Goal: Information Seeking & Learning: Learn about a topic

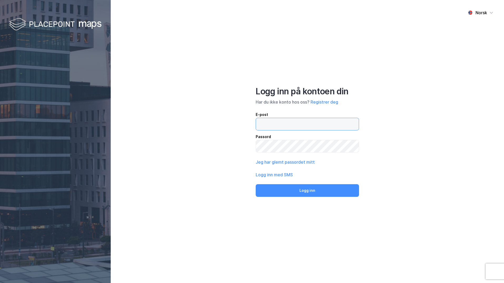
click at [290, 125] on input "email" at bounding box center [307, 124] width 103 height 12
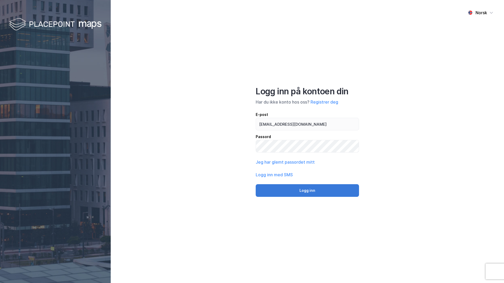
click at [291, 188] on button "Logg inn" at bounding box center [307, 190] width 103 height 13
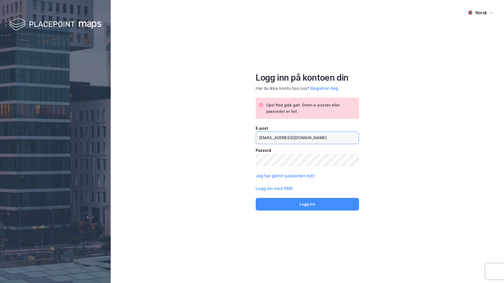
click at [274, 137] on input "[EMAIL_ADDRESS][DOMAIN_NAME]" at bounding box center [307, 138] width 103 height 12
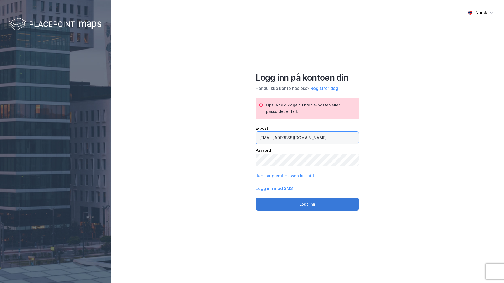
type input "[EMAIL_ADDRESS][DOMAIN_NAME]"
click at [298, 203] on button "Logg inn" at bounding box center [307, 204] width 103 height 13
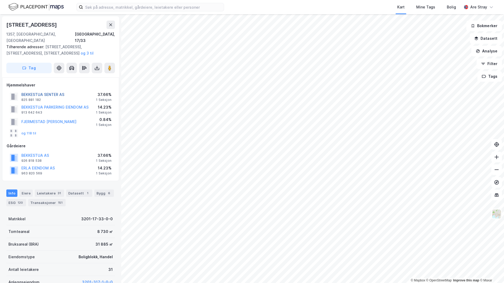
click at [0, 0] on button "BEKKESTUA SENTER AS" at bounding box center [0, 0] width 0 height 0
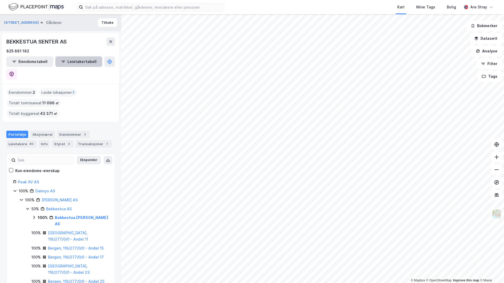
click at [81, 65] on button "Leietakertabell" at bounding box center [78, 61] width 47 height 11
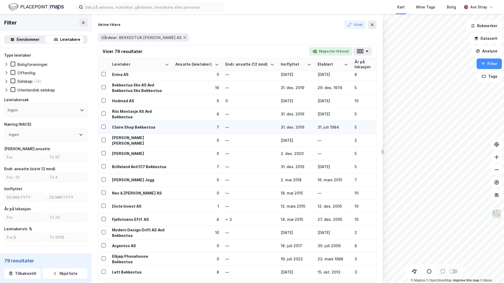
scroll to position [583, 0]
click at [372, 27] on icon at bounding box center [372, 25] width 4 height 4
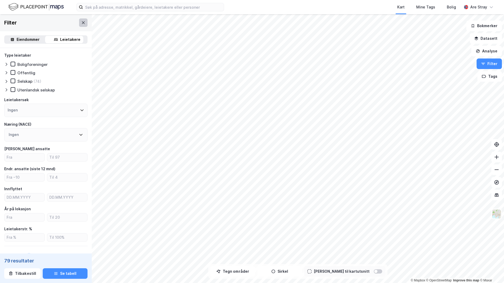
click at [81, 23] on icon at bounding box center [83, 23] width 4 height 4
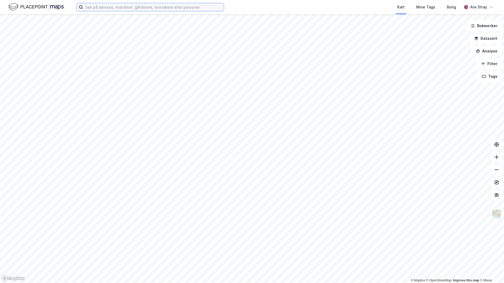
click at [155, 6] on input at bounding box center [153, 7] width 141 height 8
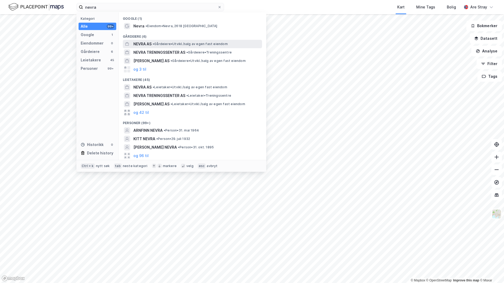
click at [144, 46] on span "NEVRA AS" at bounding box center [142, 44] width 18 height 6
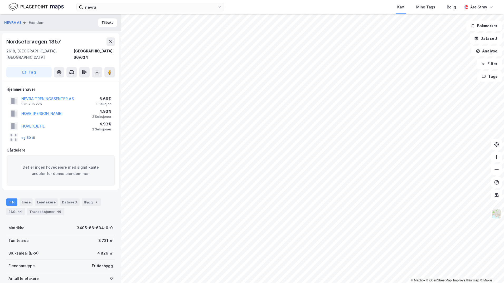
click at [0, 0] on button "og 50 til" at bounding box center [0, 0] width 0 height 0
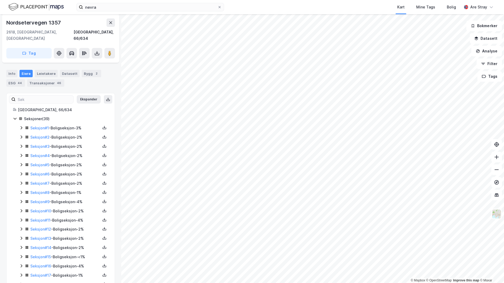
scroll to position [123, 0]
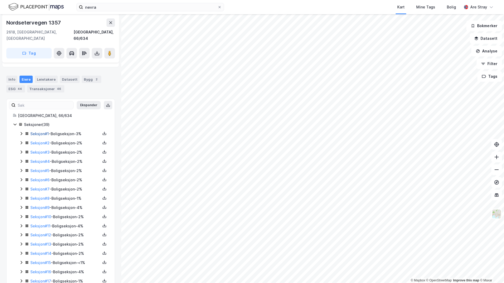
click at [40, 131] on link "Seksjon # 1" at bounding box center [39, 133] width 18 height 4
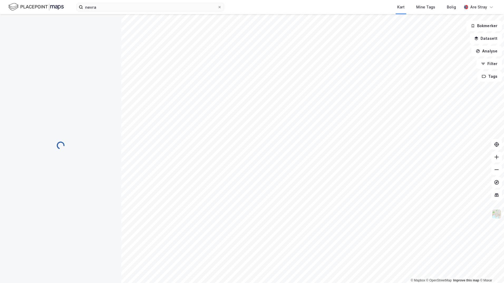
scroll to position [17, 0]
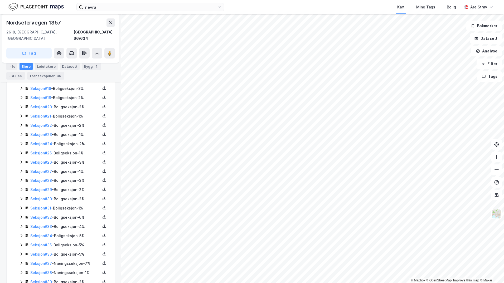
scroll to position [334, 0]
click at [42, 271] on link "Seksjon # 39" at bounding box center [41, 273] width 22 height 4
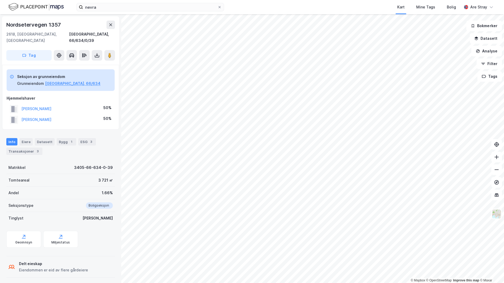
scroll to position [14, 0]
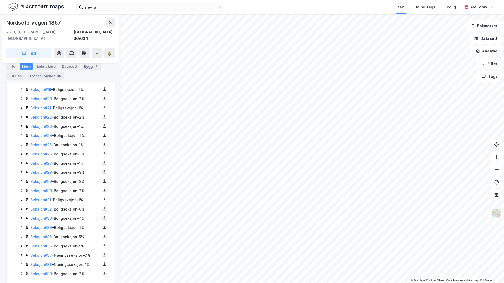
scroll to position [334, 0]
click at [40, 243] on link "Seksjon # 36" at bounding box center [41, 245] width 22 height 4
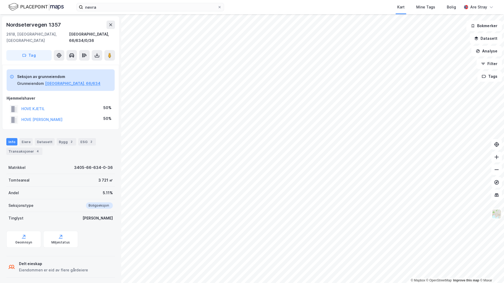
scroll to position [14, 0]
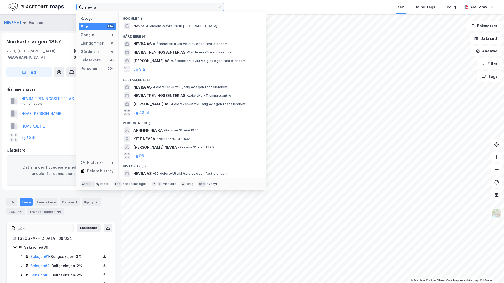
drag, startPoint x: 112, startPoint y: 6, endPoint x: 79, endPoint y: 4, distance: 32.7
click at [79, 4] on label "nevra" at bounding box center [150, 7] width 148 height 8
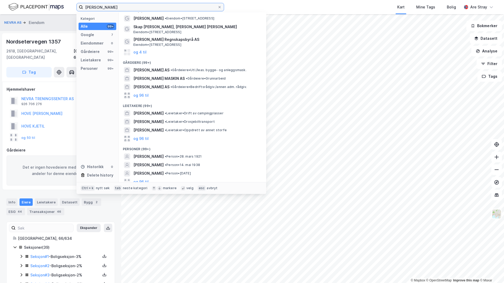
scroll to position [12, 0]
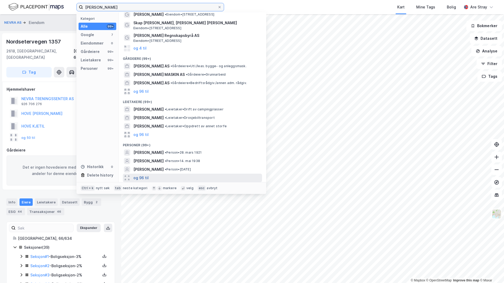
type input "[PERSON_NAME]"
click at [147, 177] on button "og 96 til" at bounding box center [140, 178] width 15 height 6
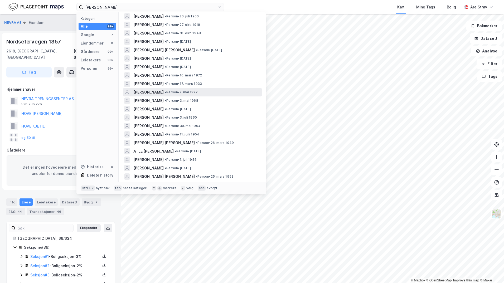
scroll to position [196, 0]
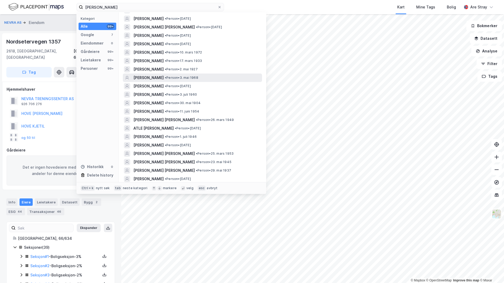
click at [162, 75] on span "[PERSON_NAME]" at bounding box center [148, 78] width 30 height 6
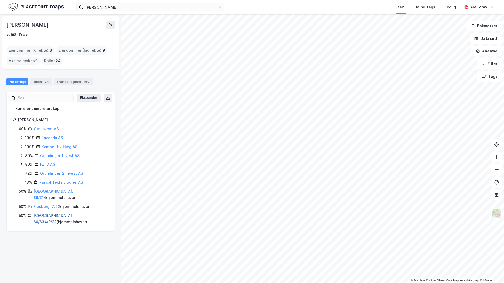
click at [55, 213] on link "[GEOGRAPHIC_DATA], 66/634/0/32" at bounding box center [53, 218] width 40 height 11
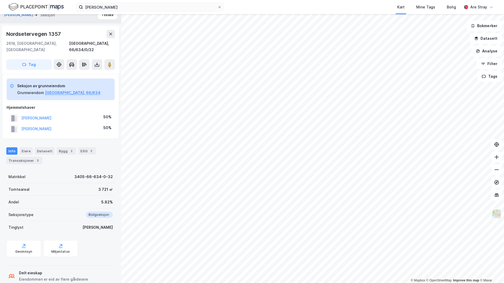
scroll to position [14, 0]
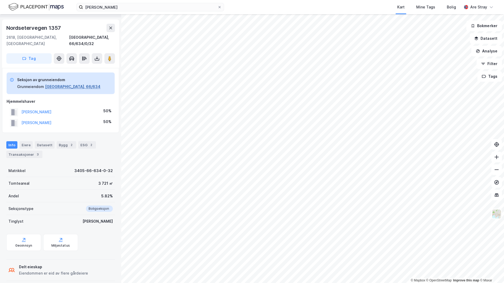
click at [68, 84] on button "[GEOGRAPHIC_DATA], 66/634" at bounding box center [72, 87] width 55 height 6
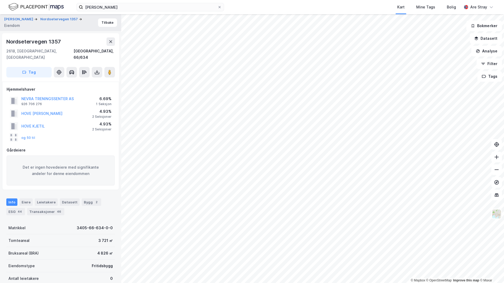
scroll to position [14, 0]
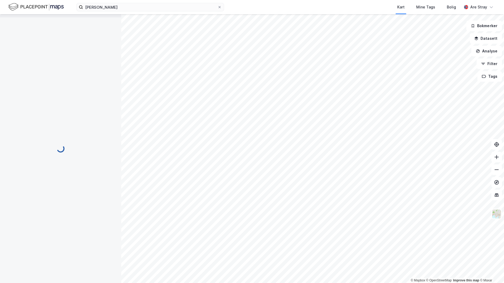
scroll to position [14, 0]
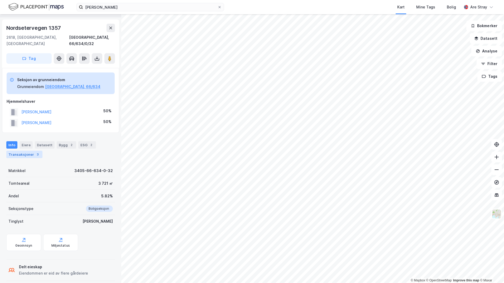
click at [20, 151] on div "Transaksjoner 3" at bounding box center [24, 154] width 36 height 7
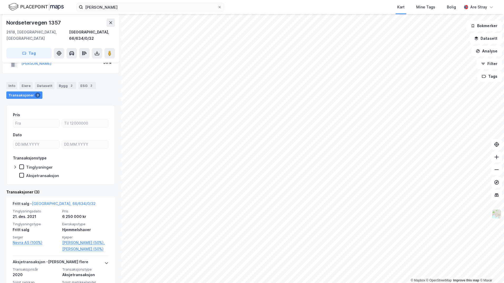
scroll to position [69, 0]
